Goal: Obtain resource: Obtain resource

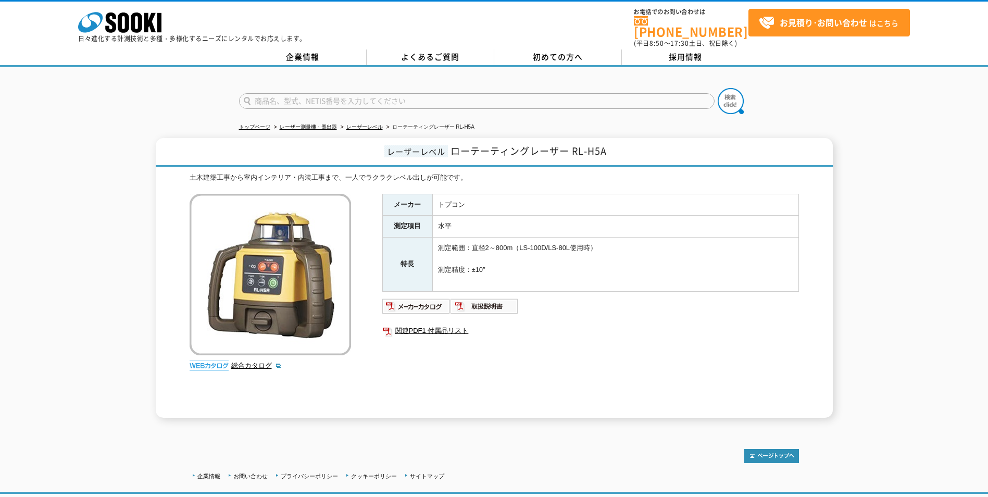
click at [903, 329] on div "レーザーレベル ローテーティングレーザー RL-H5A 土木建築工事から室内インテリア・内装工事まで、一人でラクラクレベル出しが可能です。 総合カタログ メー…" at bounding box center [494, 278] width 988 height 280
click at [408, 303] on img at bounding box center [416, 306] width 68 height 17
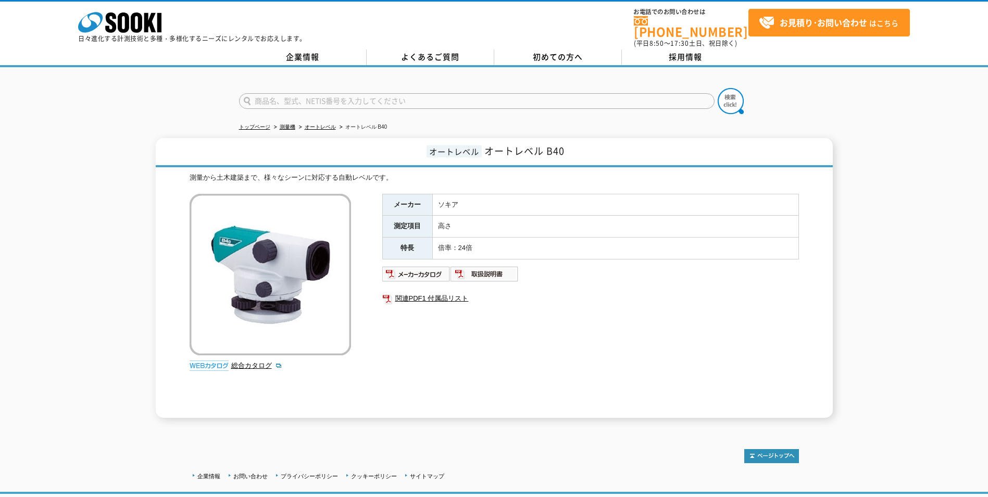
click at [350, 269] on img at bounding box center [270, 274] width 161 height 161
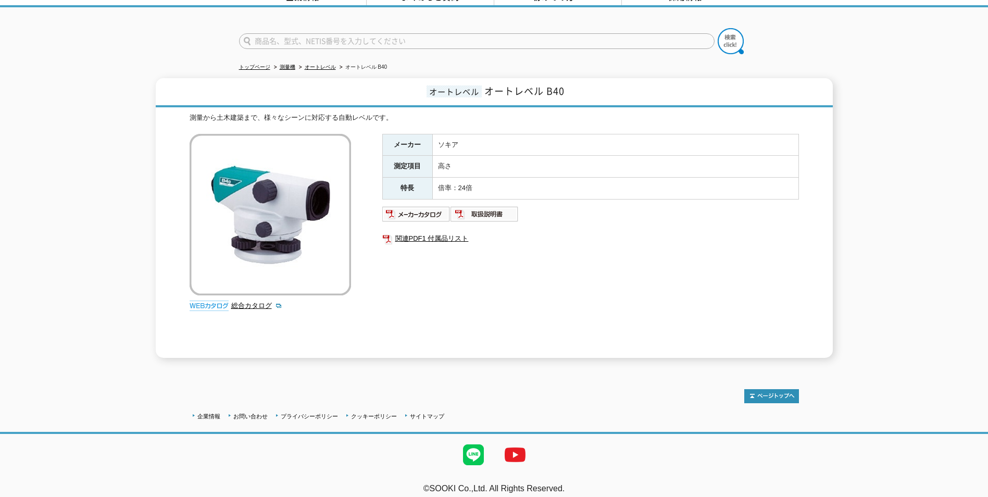
scroll to position [63, 0]
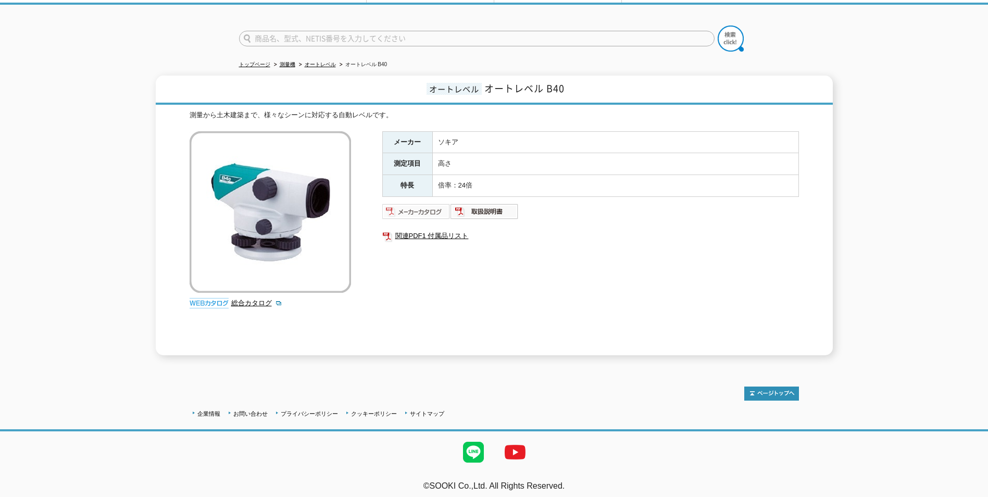
click at [427, 207] on img at bounding box center [416, 211] width 68 height 17
